Goal: Information Seeking & Learning: Find specific fact

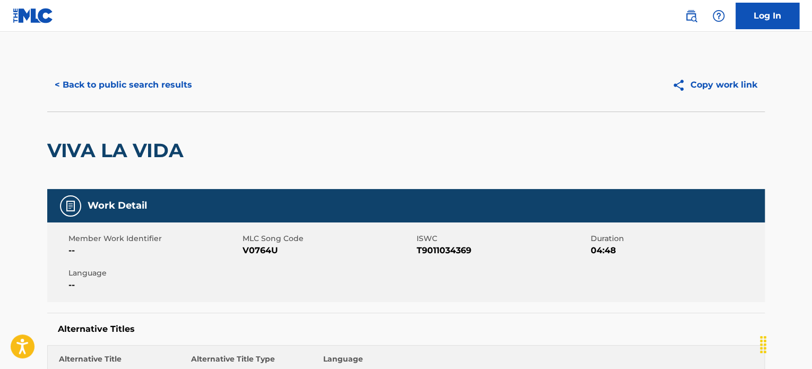
click at [83, 83] on button "< Back to public search results" at bounding box center [123, 85] width 152 height 27
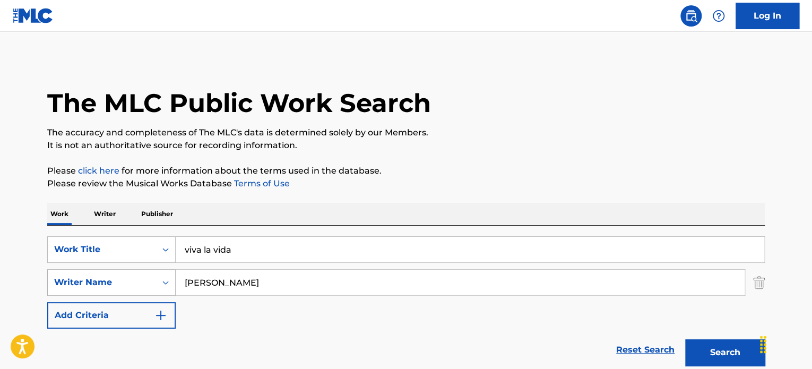
drag, startPoint x: 279, startPoint y: 243, endPoint x: 167, endPoint y: 272, distance: 115.9
click at [167, 272] on div "SearchWithCriteriaef778e0a-caa9-4829-b8cc-d82b05bdf1e6 Work Title viva la vida …" at bounding box center [405, 282] width 717 height 92
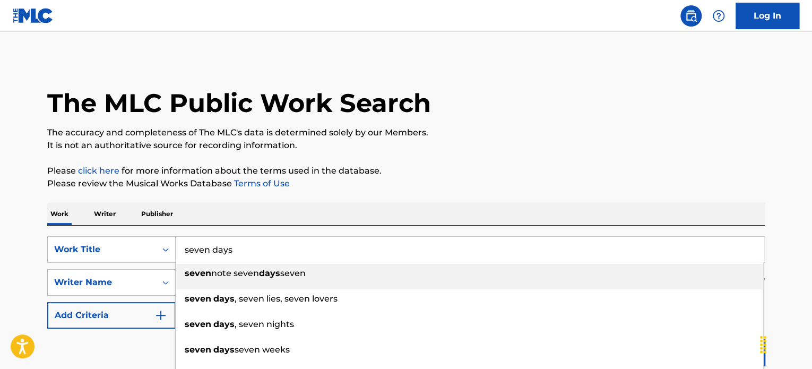
type input "seven days"
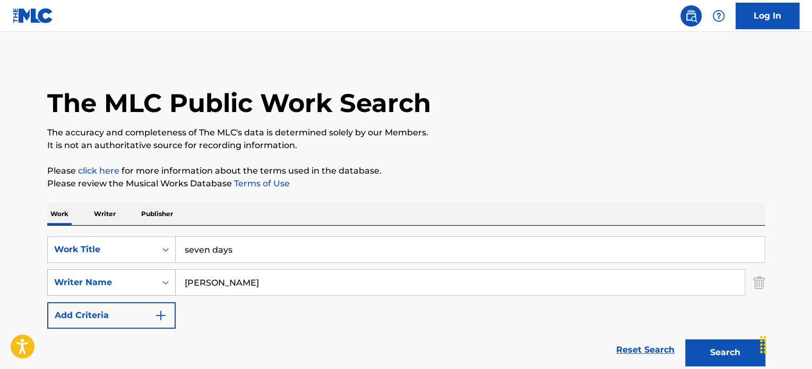
type input "[PERSON_NAME]"
click at [685, 339] on button "Search" at bounding box center [725, 352] width 80 height 27
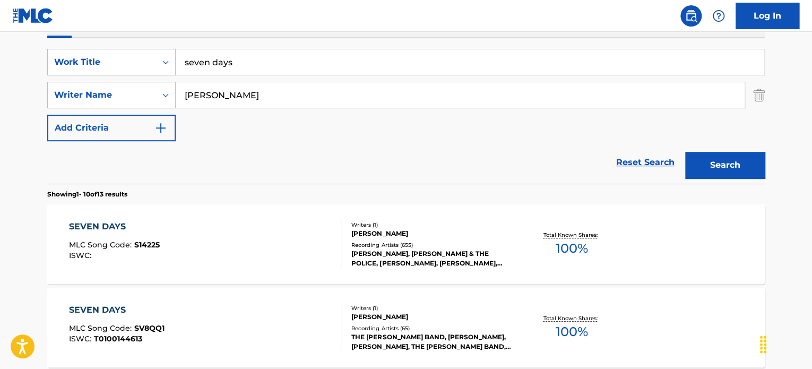
scroll to position [212, 0]
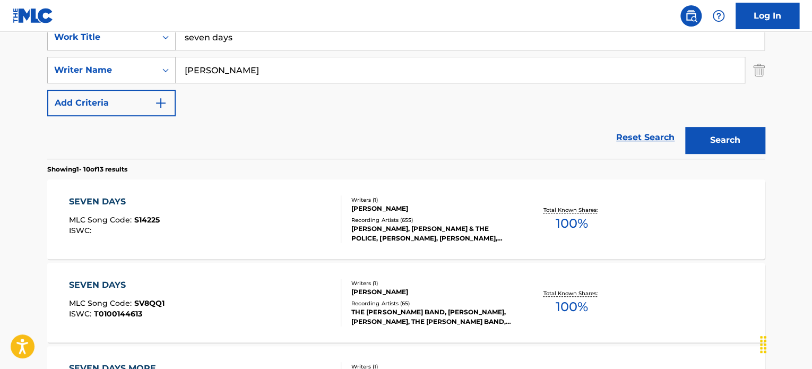
click at [307, 221] on div "SEVEN DAYS MLC Song Code : S14225 ISWC :" at bounding box center [205, 219] width 273 height 48
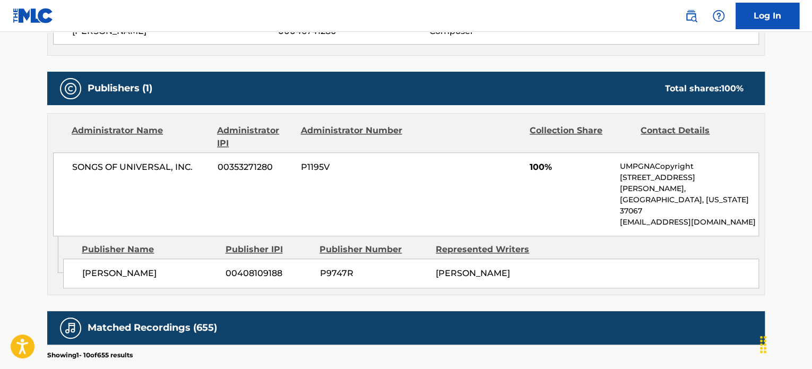
scroll to position [477, 0]
